Goal: Check status: Verify the current state of an ongoing process or item

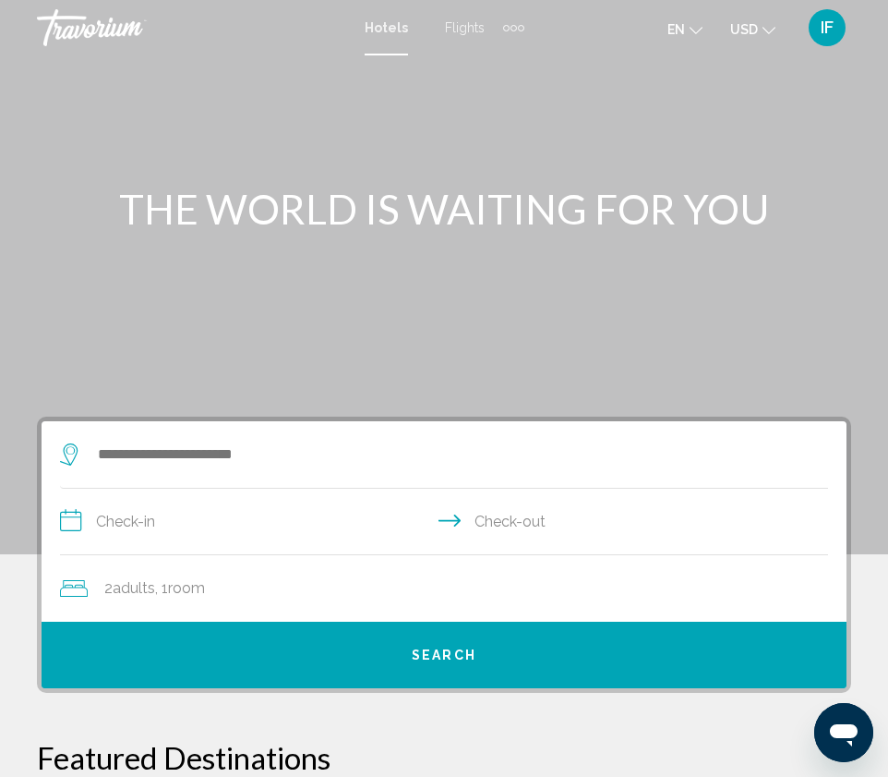
click at [832, 24] on span "IF" at bounding box center [827, 27] width 13 height 18
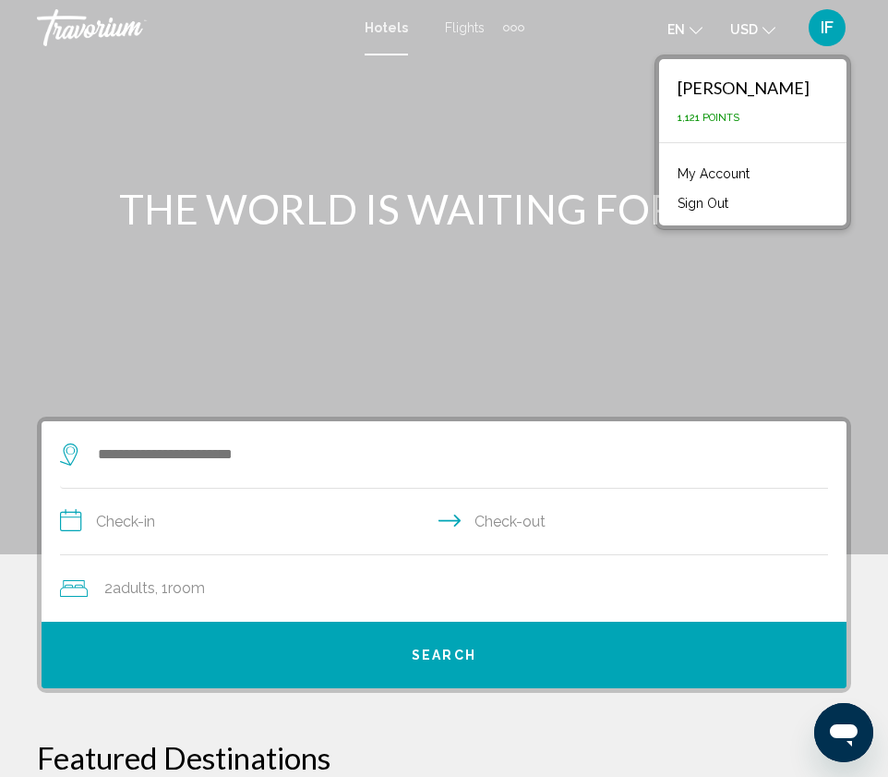
click at [758, 167] on link "My Account" at bounding box center [714, 174] width 91 height 24
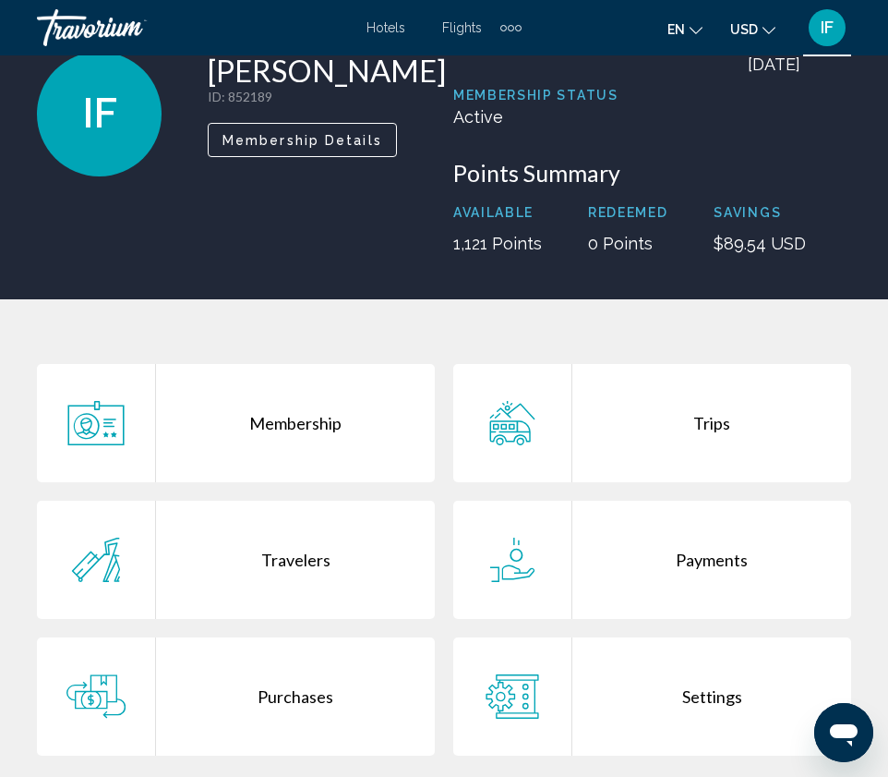
scroll to position [138, 0]
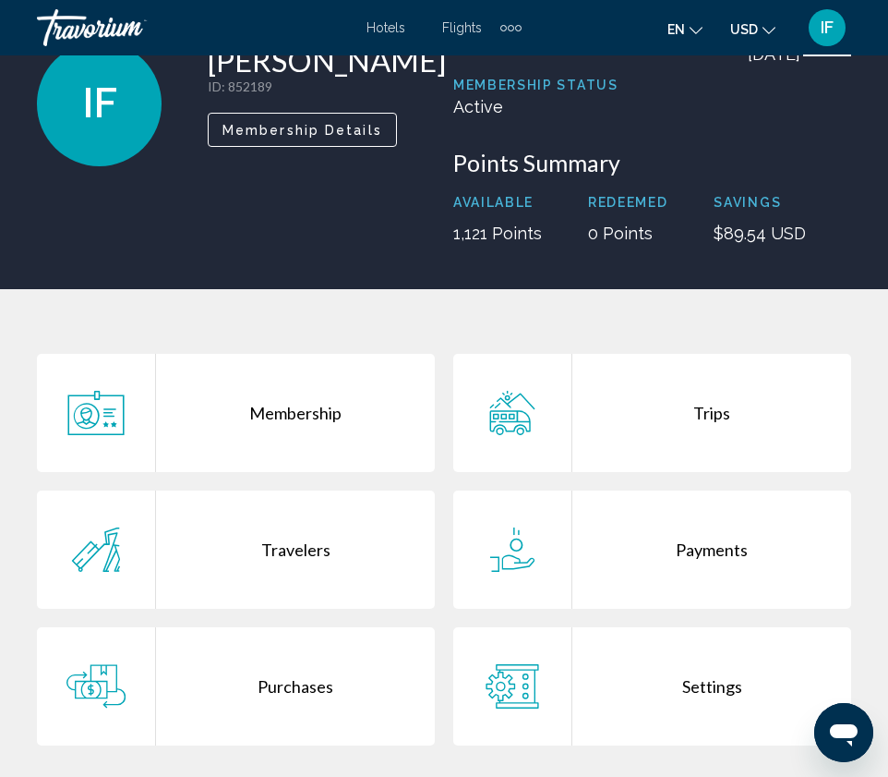
click at [303, 429] on div "Membership" at bounding box center [295, 413] width 279 height 118
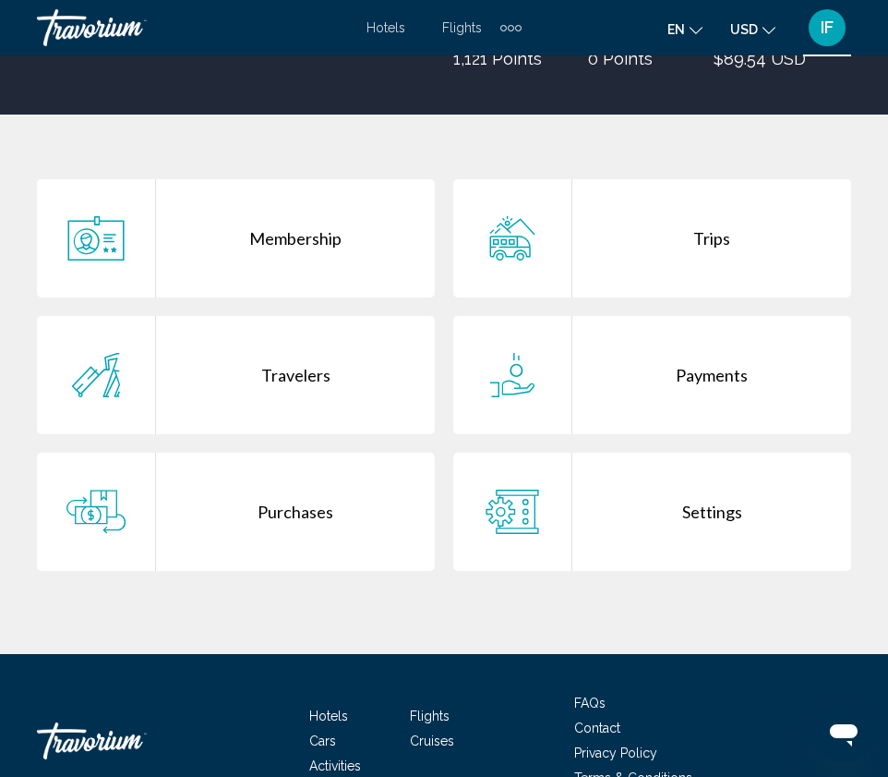
scroll to position [360, 0]
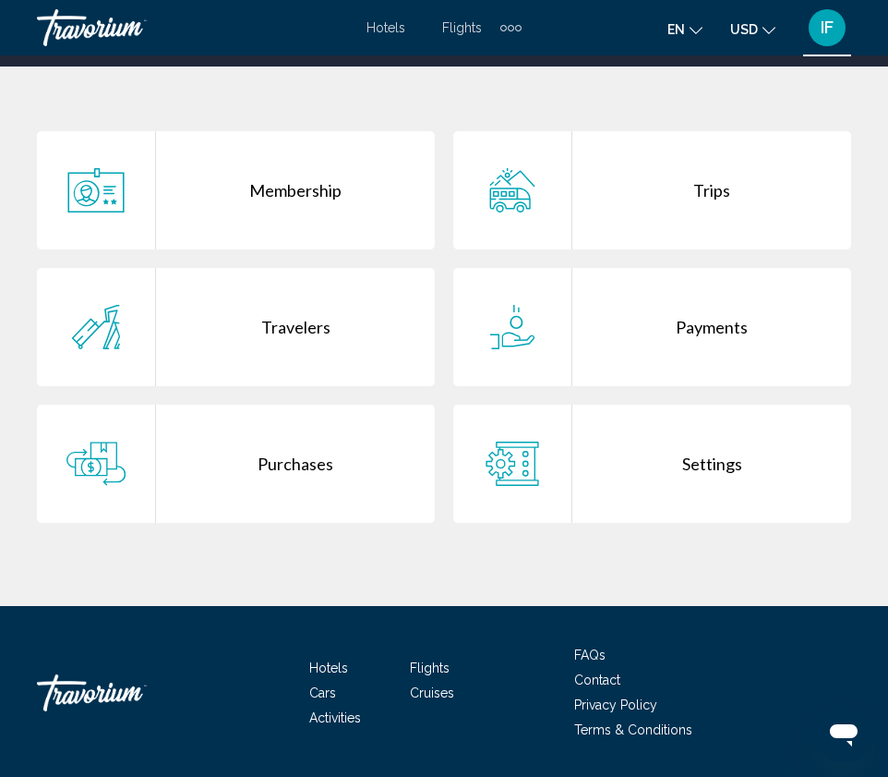
click at [294, 482] on div "Purchases" at bounding box center [295, 464] width 279 height 118
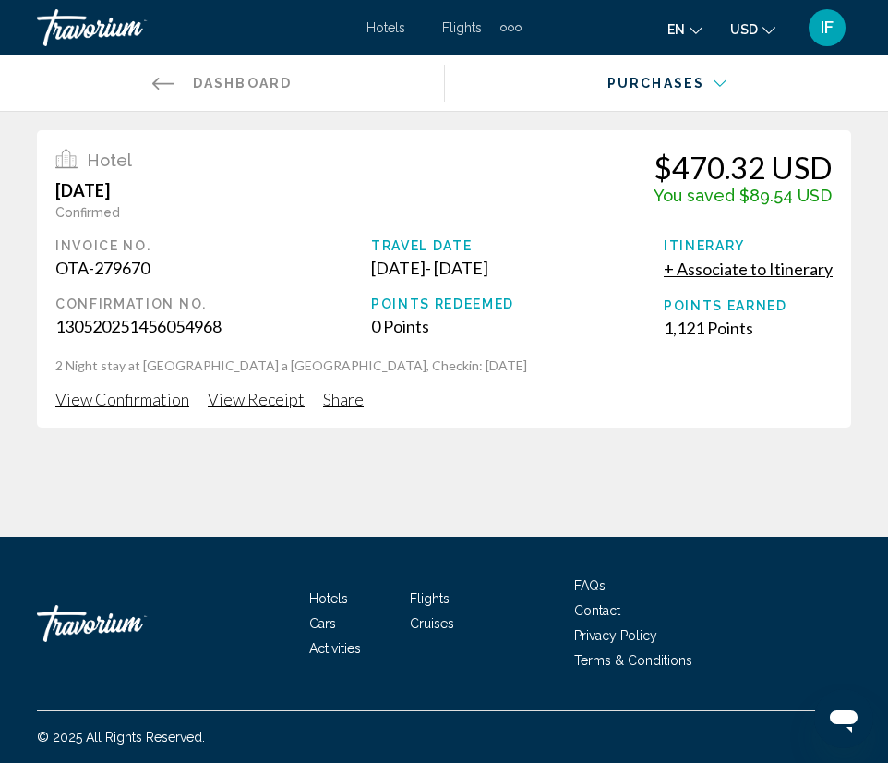
click at [724, 73] on div "Main content" at bounding box center [667, 88] width 419 height 66
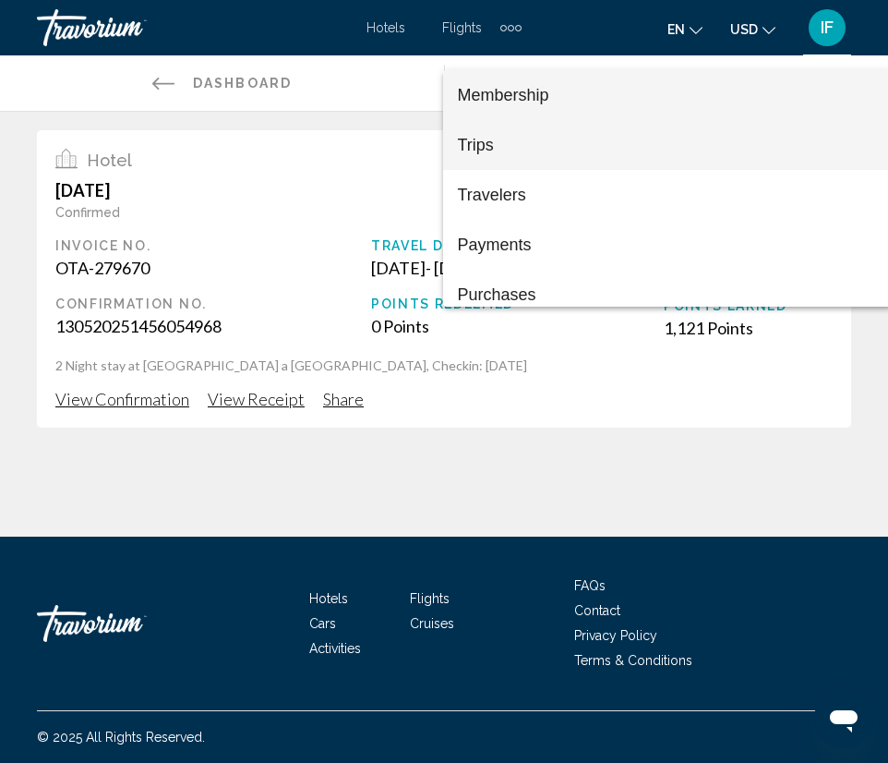
click at [616, 155] on span "Trips" at bounding box center [667, 145] width 419 height 50
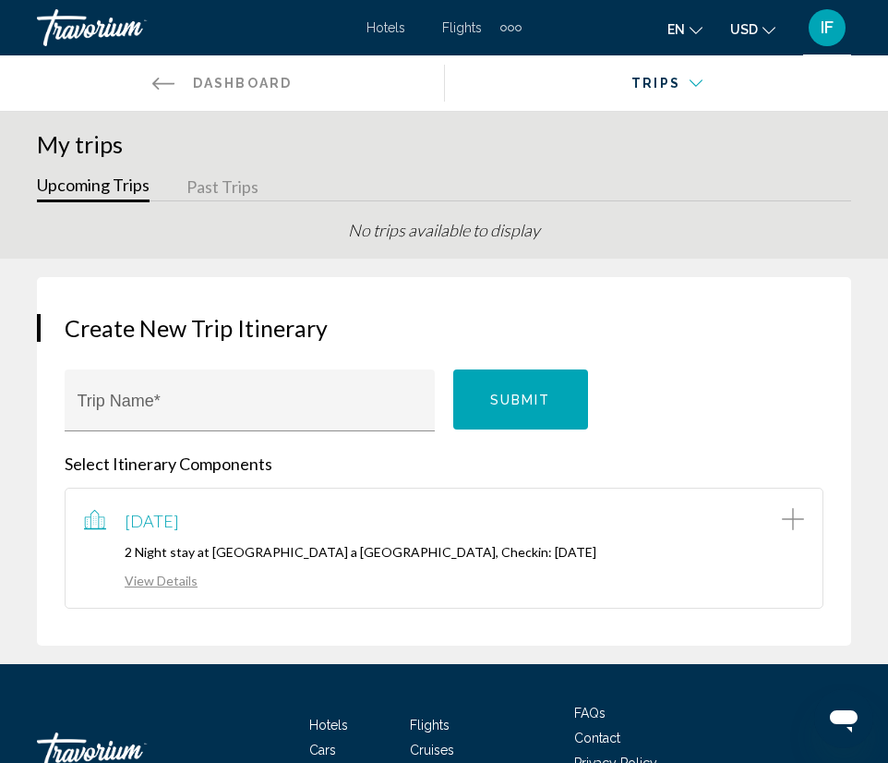
click at [165, 586] on link "View Details" at bounding box center [141, 581] width 114 height 16
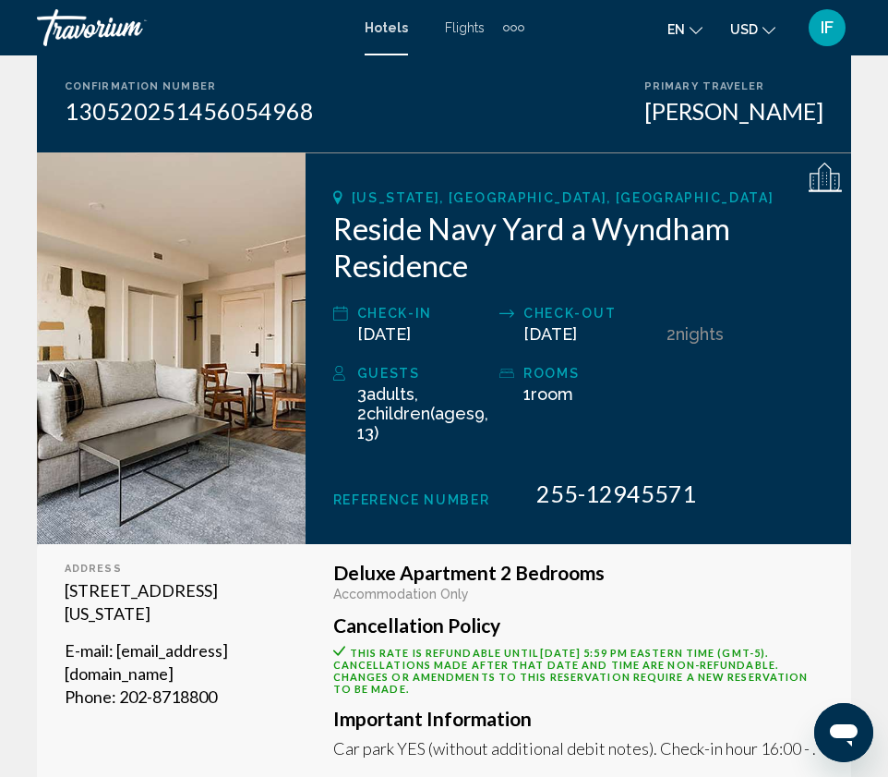
scroll to position [175, 0]
